Goal: Task Accomplishment & Management: Use online tool/utility

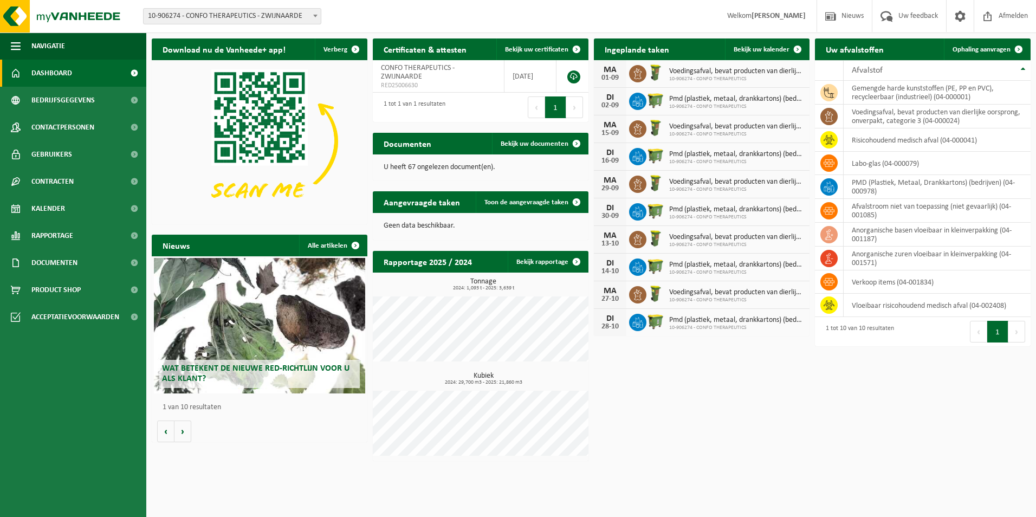
click at [670, 45] on h2 "Ingeplande taken" at bounding box center [637, 48] width 86 height 21
click at [782, 48] on span "Bekijk uw kalender" at bounding box center [762, 49] width 56 height 7
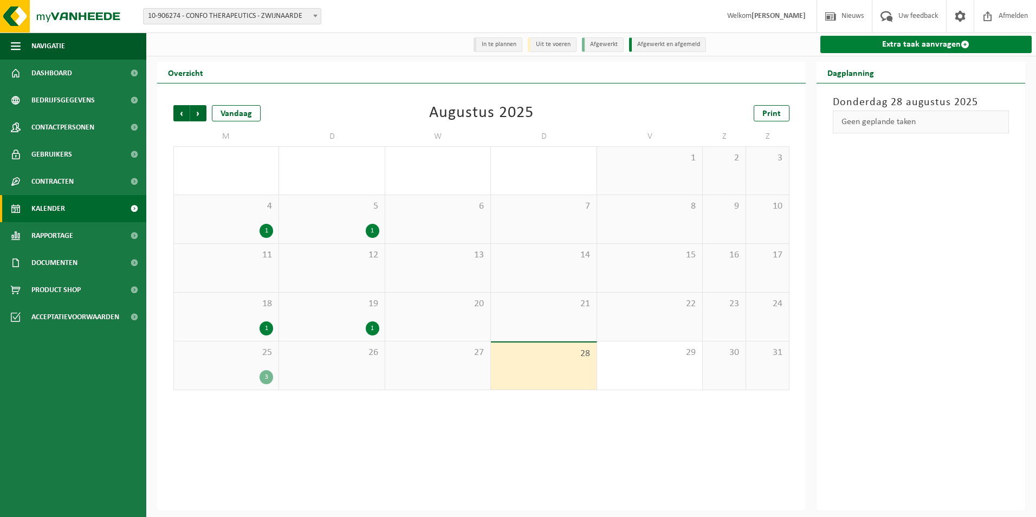
click at [899, 42] on link "Extra taak aanvragen" at bounding box center [926, 44] width 212 height 17
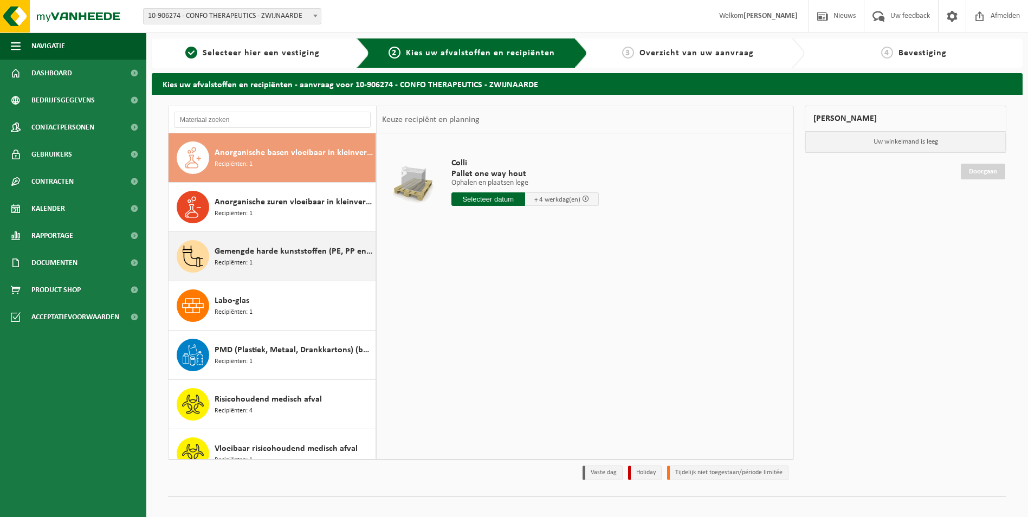
click at [276, 254] on span "Gemengde harde kunststoffen (PE, PP en PVC), recycleerbaar (industrieel)" at bounding box center [294, 251] width 158 height 13
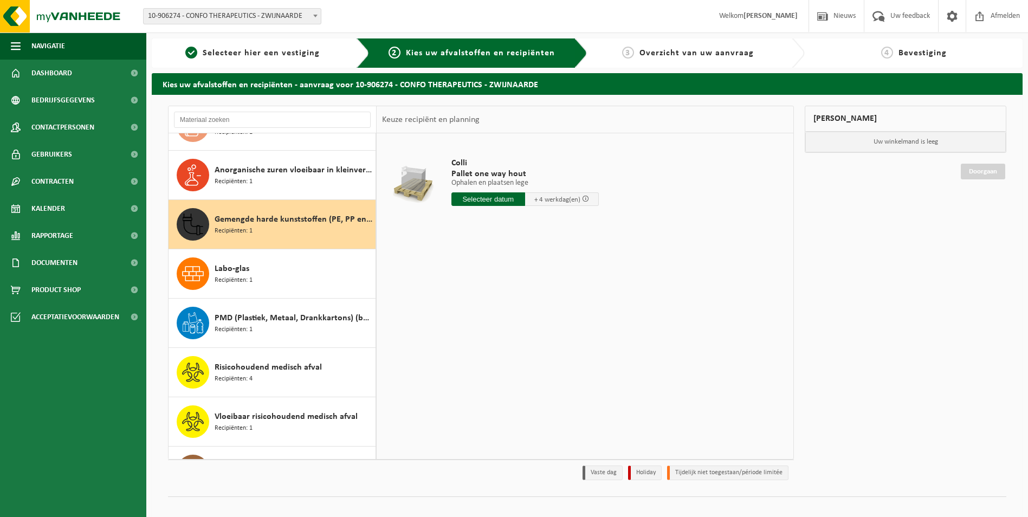
scroll to position [68, 0]
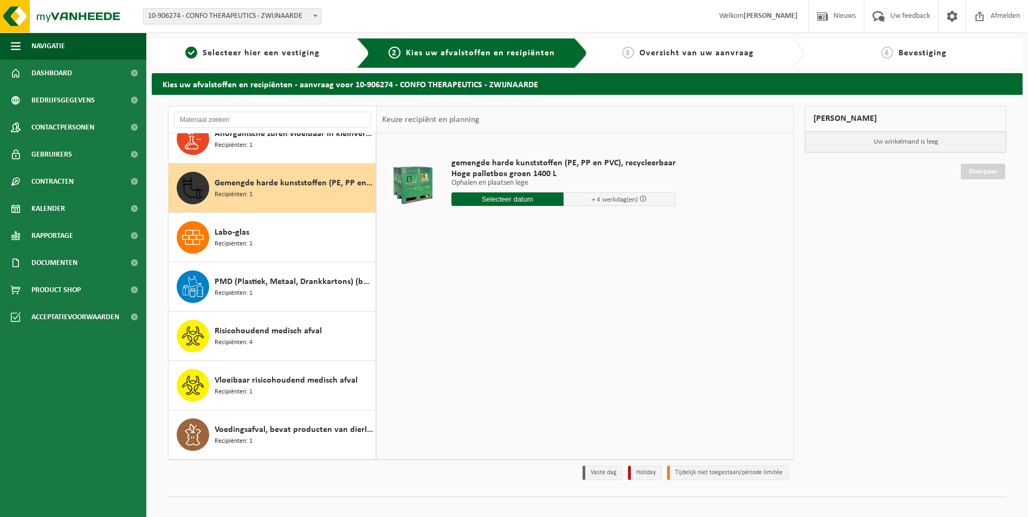
click at [523, 198] on input "text" at bounding box center [507, 199] width 112 height 14
click at [536, 296] on div "28 29 30 31 1 2 3 4 5 6 7 8 9 10 11 12 13 14 15 16 17 18 19 20 21 22 23 24 25 2…" at bounding box center [518, 295] width 133 height 87
click at [539, 296] on div "28 29 30 31 1 2 3 4 5 6 7 8 9 10 11 12 13 14 15 16 17 18 19 20 21 22 23 24 25 2…" at bounding box center [518, 295] width 133 height 87
click at [592, 199] on span "+ 4 werkdag(en)" at bounding box center [615, 199] width 46 height 7
click at [529, 200] on input "text" at bounding box center [507, 199] width 112 height 14
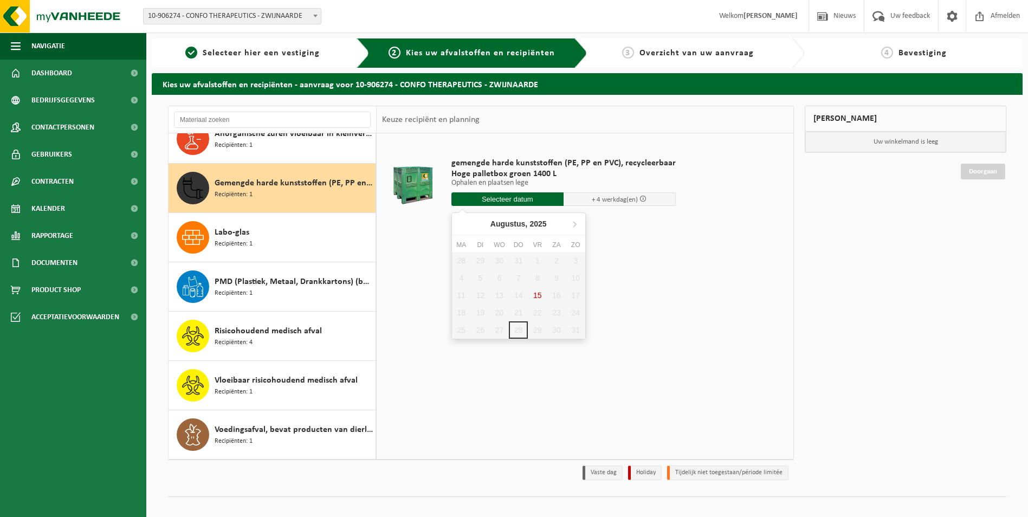
click at [536, 297] on div "28 29 30 31 1 2 3 4 5 6 7 8 9 10 11 12 13 14 15 16 17 18 19 20 21 22 23 24 25 2…" at bounding box center [518, 295] width 133 height 87
click at [536, 295] on div "28 29 30 31 1 2 3 4 5 6 7 8 9 10 11 12 13 14 15 16 17 18 19 20 21 22 23 24 25 2…" at bounding box center [518, 295] width 133 height 87
drag, startPoint x: 516, startPoint y: 327, endPoint x: 532, endPoint y: 290, distance: 40.6
click at [532, 290] on div "28 29 30 31 1 2 3 4 5 6 7 8 9 10 11 12 13 14 15 16 17 18 19 20 21 22 23 24 25 2…" at bounding box center [518, 295] width 133 height 87
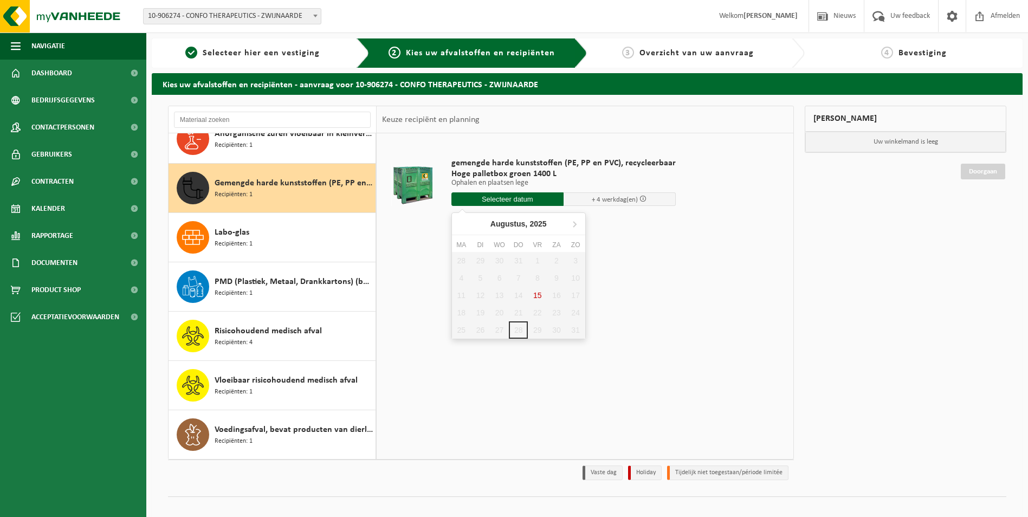
click at [540, 295] on div "28 29 30 31 1 2 3 4 5 6 7 8 9 10 11 12 13 14 15 16 17 18 19 20 21 22 23 24 25 2…" at bounding box center [518, 295] width 133 height 87
click at [539, 294] on div "28 29 30 31 1 2 3 4 5 6 7 8 9 10 11 12 13 14 15 16 17 18 19 20 21 22 23 24 25 2…" at bounding box center [518, 295] width 133 height 87
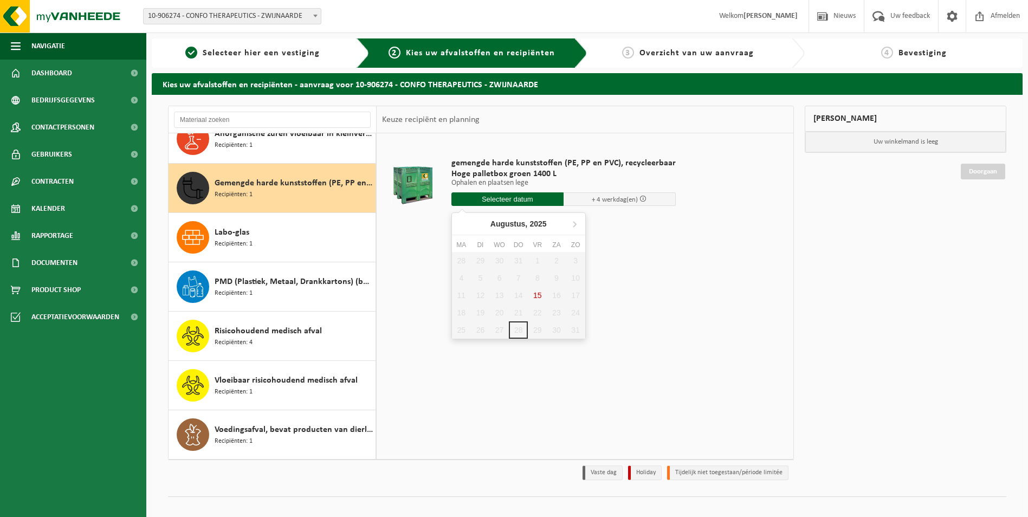
click at [539, 294] on div "28 29 30 31 1 2 3 4 5 6 7 8 9 10 11 12 13 14 15 16 17 18 19 20 21 22 23 24 25 2…" at bounding box center [518, 295] width 133 height 87
click at [506, 196] on input "text" at bounding box center [507, 199] width 112 height 14
click at [536, 297] on div "28 29 30 31 1 2 3 4 5 6 7 8 9 10 11 12 13 14 15 16 17 18 19 20 21 22 23 24 25 2…" at bounding box center [518, 295] width 133 height 87
click at [536, 296] on div "28 29 30 31 1 2 3 4 5 6 7 8 9 10 11 12 13 14 15 16 17 18 19 20 21 22 23 24 25 2…" at bounding box center [518, 295] width 133 height 87
click at [301, 192] on div "Gemengde harde kunststoffen (PE, PP en PVC), recycleerbaar (industrieel) Recipi…" at bounding box center [294, 188] width 158 height 33
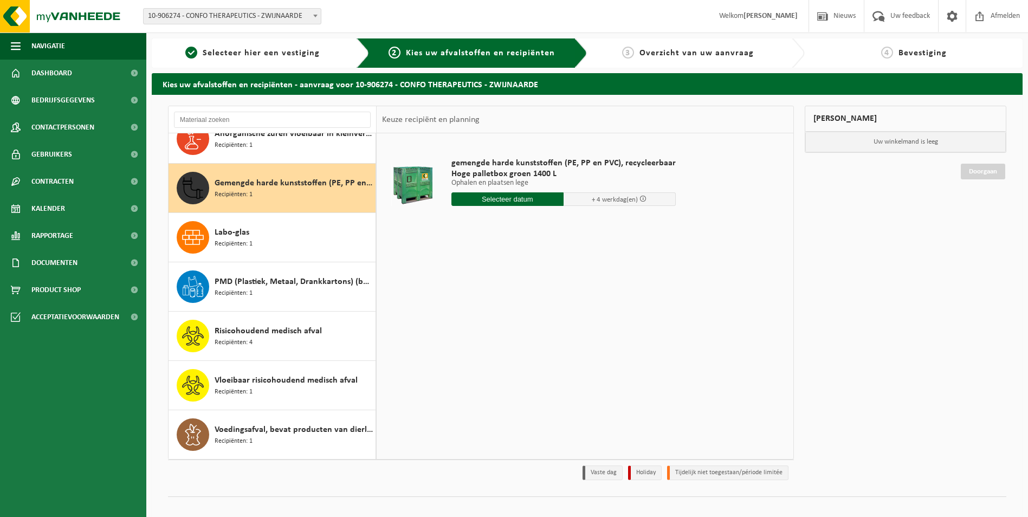
click at [511, 199] on input "text" at bounding box center [507, 199] width 112 height 14
click at [538, 294] on div "28 29 30 31 1 2 3 4 5 6 7 8 9 10 11 12 13 14 15 16 17 18 19 20 21 22 23 24 25 2…" at bounding box center [518, 295] width 133 height 87
click at [515, 333] on div "28 29 30 31 1 2 3 4 5 6 7 8 9 10 11 12 13 14 15 16 17 18 19 20 21 22 23 24 25 2…" at bounding box center [518, 295] width 133 height 87
click at [515, 332] on div "28 29 30 31 1 2 3 4 5 6 7 8 9 10 11 12 13 14 15 16 17 18 19 20 21 22 23 24 25 2…" at bounding box center [518, 295] width 133 height 87
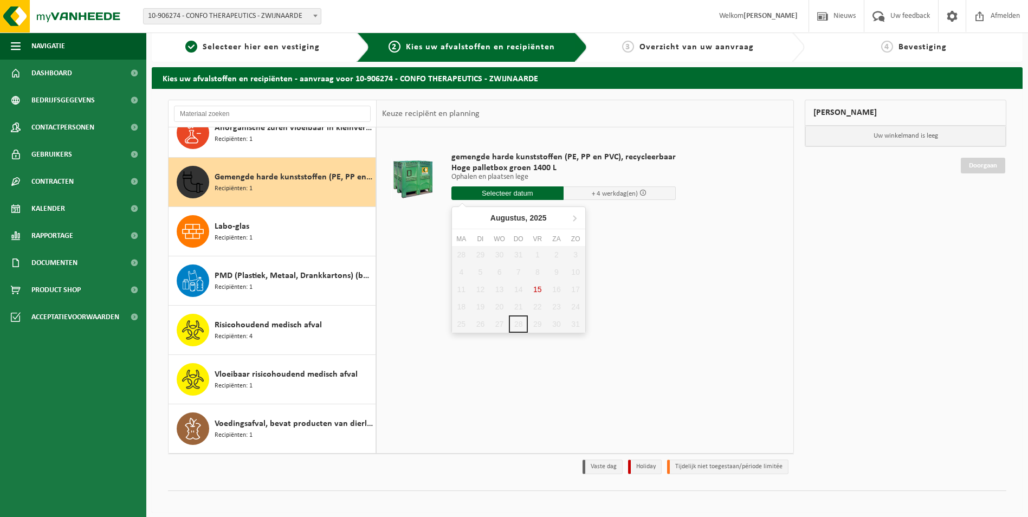
scroll to position [0, 0]
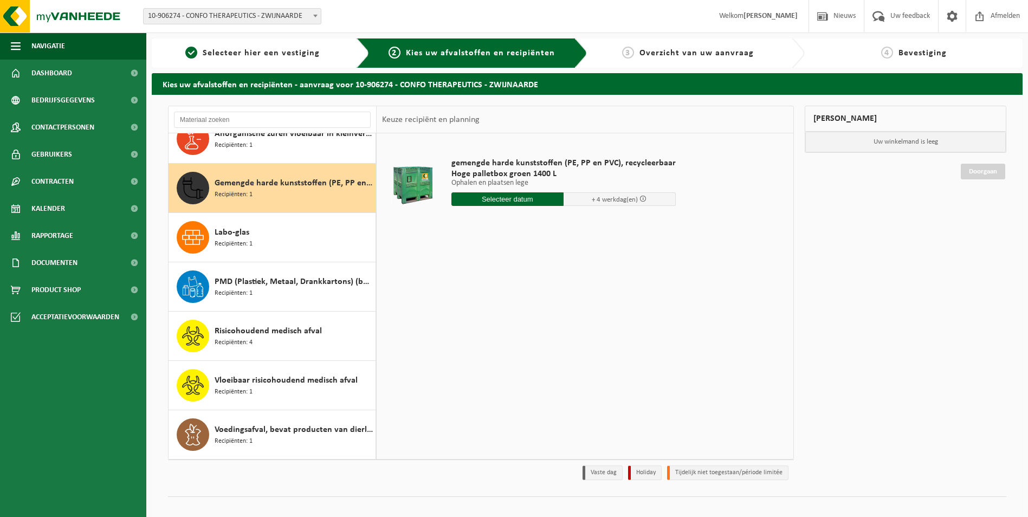
click at [262, 186] on span "Gemengde harde kunststoffen (PE, PP en PVC), recycleerbaar (industrieel)" at bounding box center [294, 183] width 158 height 13
click at [514, 199] on input "text" at bounding box center [507, 199] width 112 height 14
click at [305, 189] on span "Gemengde harde kunststoffen (PE, PP en PVC), recycleerbaar (industrieel)" at bounding box center [294, 183] width 158 height 13
click at [597, 199] on span "+ 4 werkdag(en)" at bounding box center [615, 199] width 46 height 7
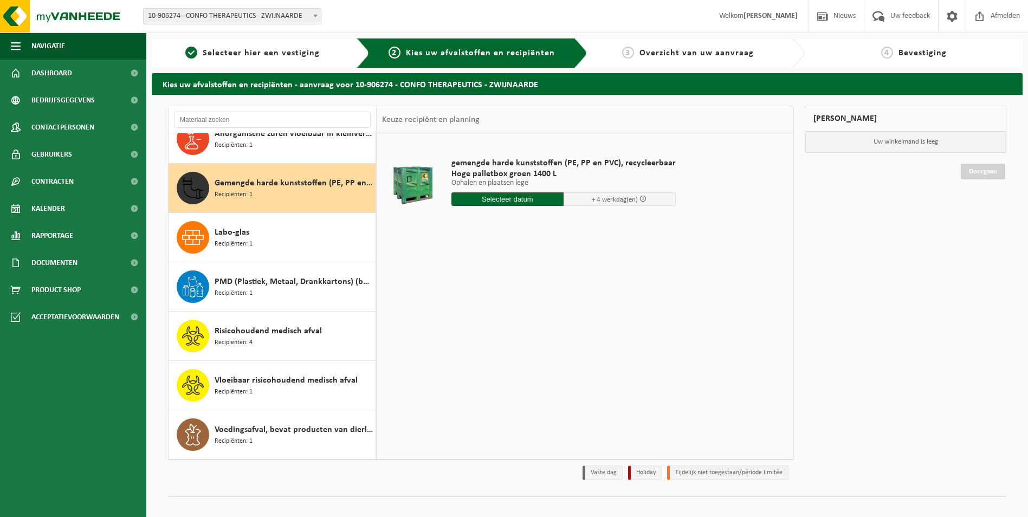
click at [597, 195] on span "+ 4 werkdag(en)" at bounding box center [620, 199] width 112 height 14
click at [586, 195] on span "+ 4 werkdag(en)" at bounding box center [620, 199] width 112 height 14
click at [227, 131] on div at bounding box center [273, 119] width 208 height 27
click at [255, 150] on div "Anorganische zuren vloeibaar in kleinverpakking Recipiënten: 1" at bounding box center [294, 138] width 158 height 33
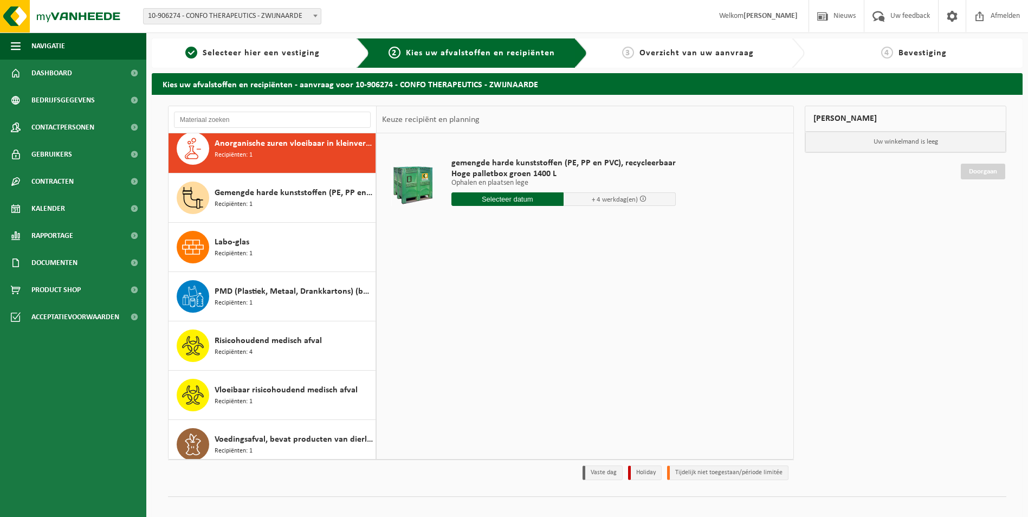
scroll to position [49, 0]
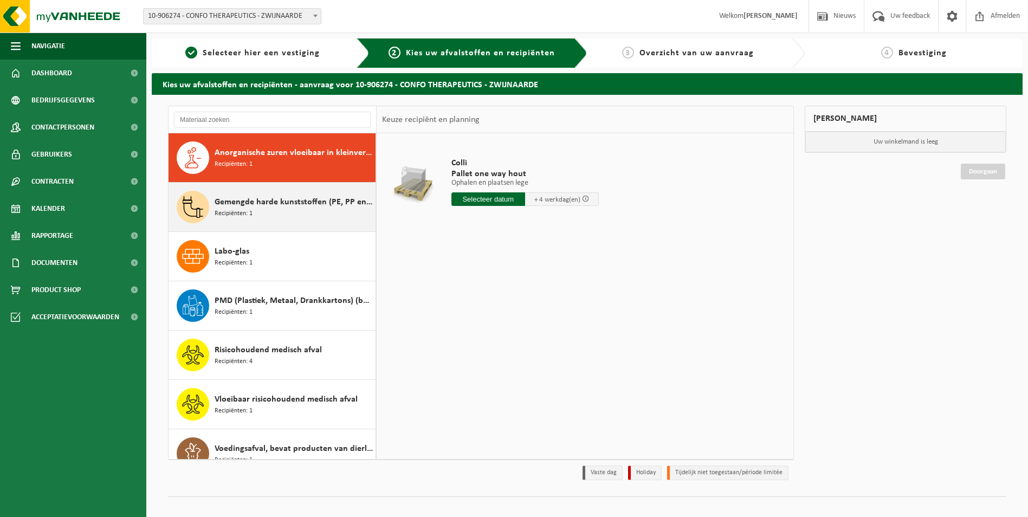
click at [255, 206] on span "Gemengde harde kunststoffen (PE, PP en PVC), recycleerbaar (industrieel)" at bounding box center [294, 202] width 158 height 13
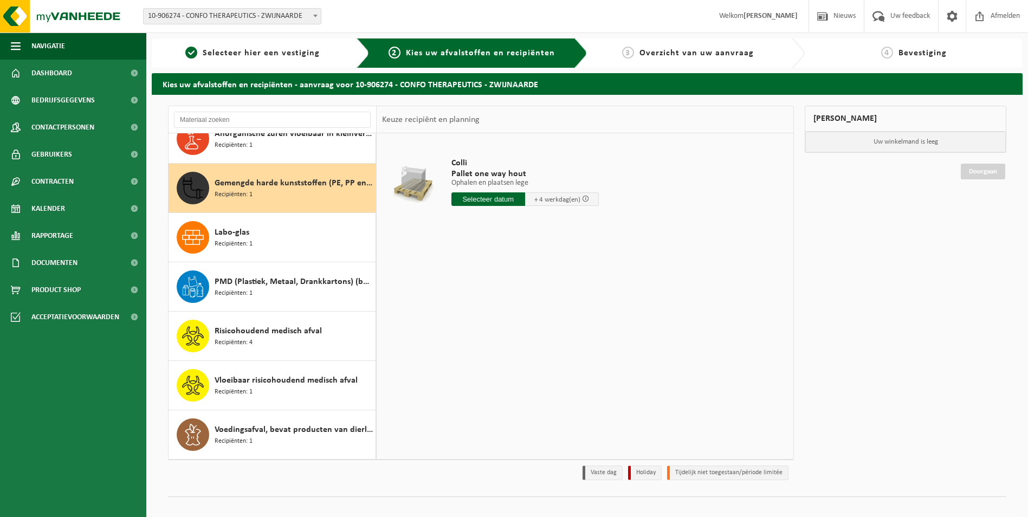
scroll to position [68, 0]
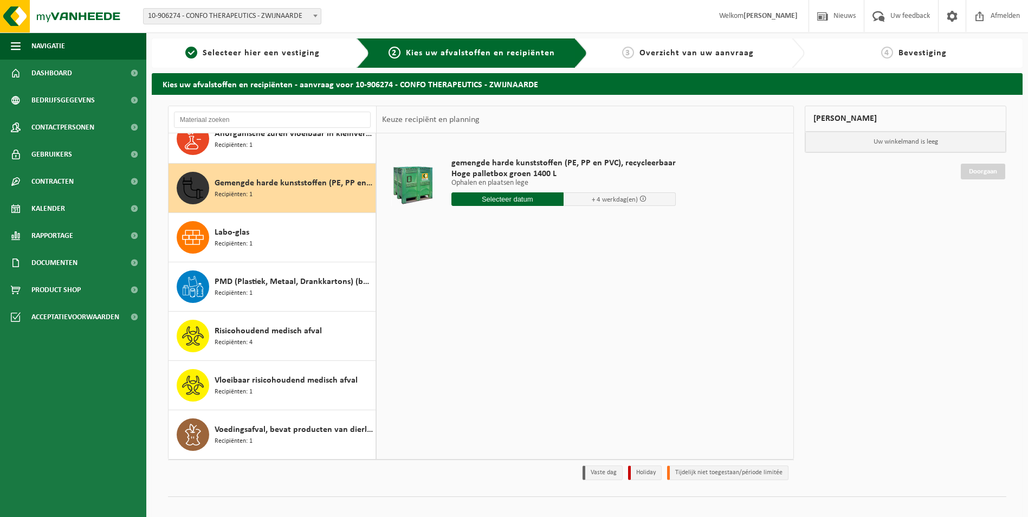
click at [480, 196] on input "text" at bounding box center [507, 199] width 112 height 14
click at [519, 332] on div "28 29 30 31 1 2 3 4 5 6 7 8 9 10 11 12 13 14 15 16 17 18 19 20 21 22 23 24 25 2…" at bounding box center [518, 295] width 133 height 87
click at [577, 225] on icon at bounding box center [574, 223] width 17 height 17
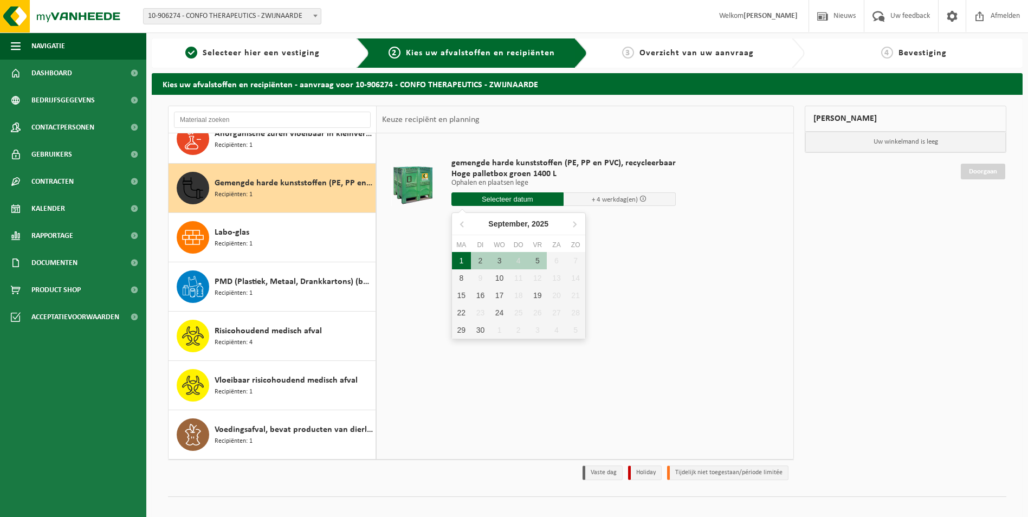
click at [465, 261] on div "1" at bounding box center [461, 260] width 19 height 17
type input "Van 2025-09-01"
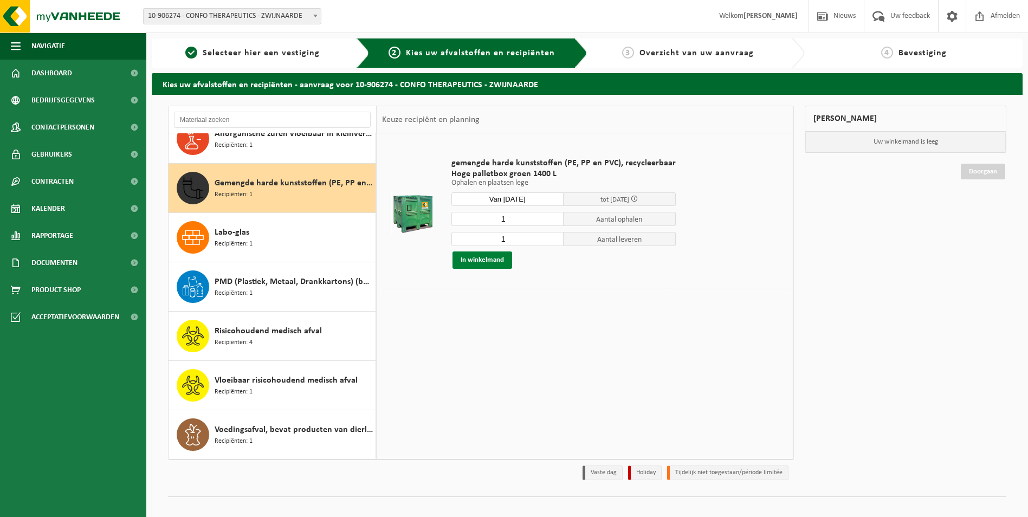
click at [485, 259] on button "In winkelmand" at bounding box center [482, 259] width 60 height 17
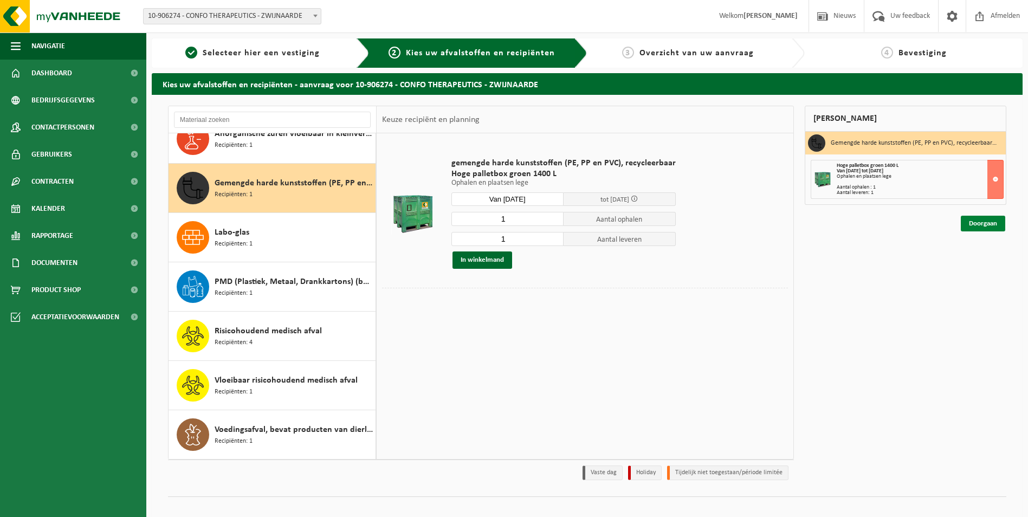
click at [974, 221] on link "Doorgaan" at bounding box center [983, 224] width 44 height 16
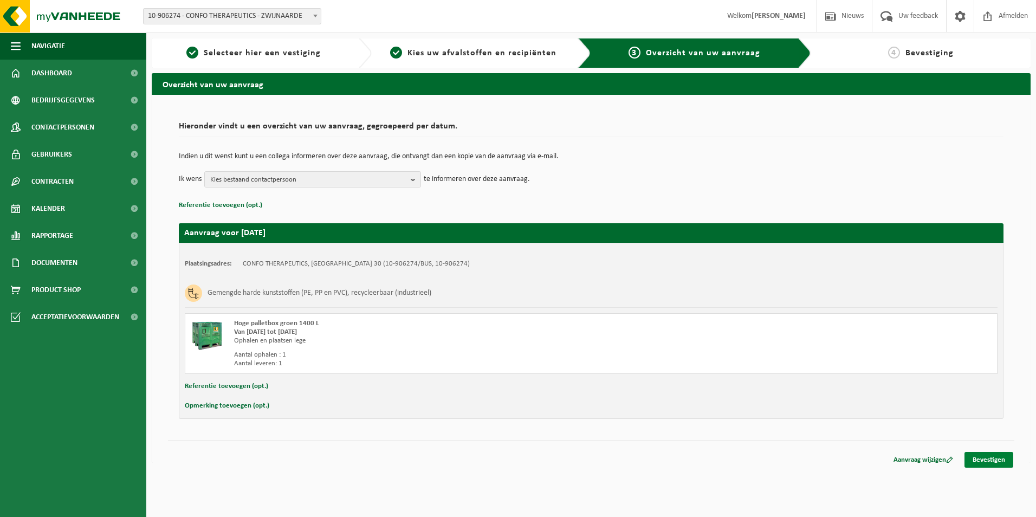
click at [1000, 457] on link "Bevestigen" at bounding box center [988, 460] width 49 height 16
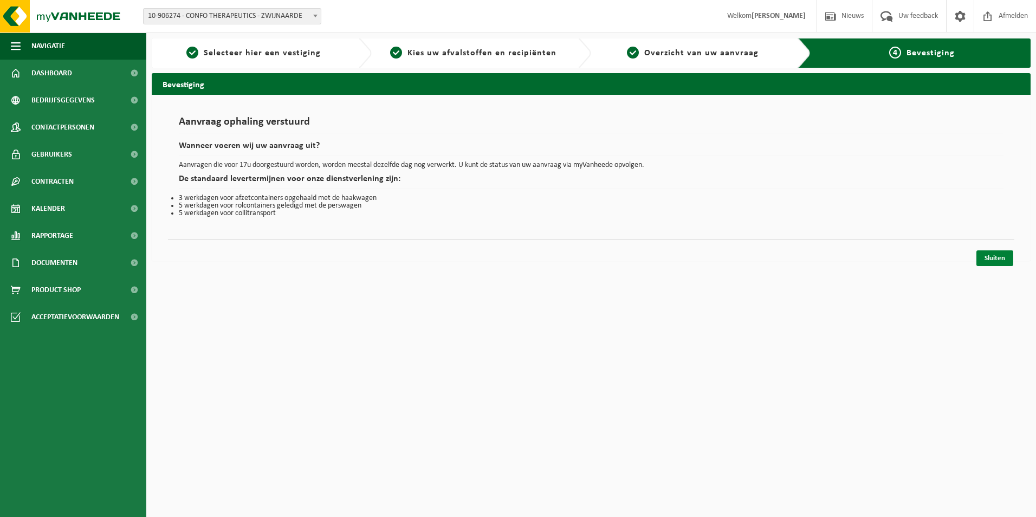
click at [987, 260] on link "Sluiten" at bounding box center [994, 258] width 37 height 16
